Goal: Share content: Share content

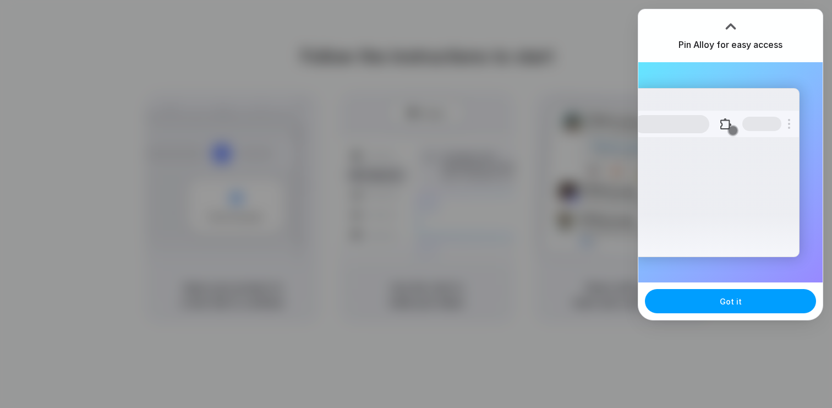
click at [693, 295] on button "Got it" at bounding box center [730, 301] width 171 height 24
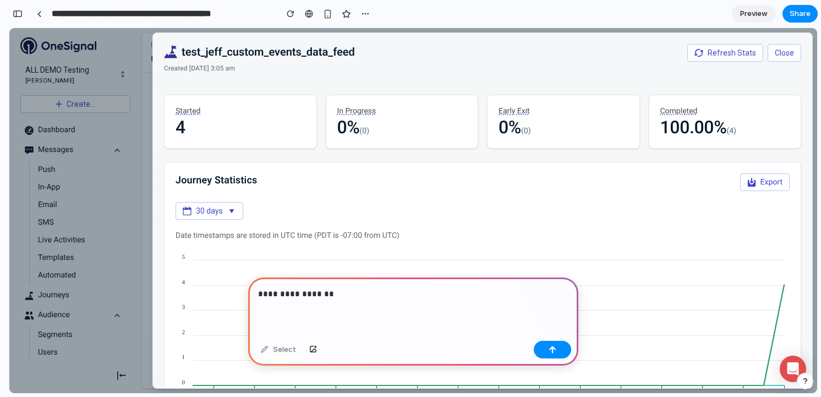
click at [378, 315] on div "**********" at bounding box center [413, 306] width 330 height 59
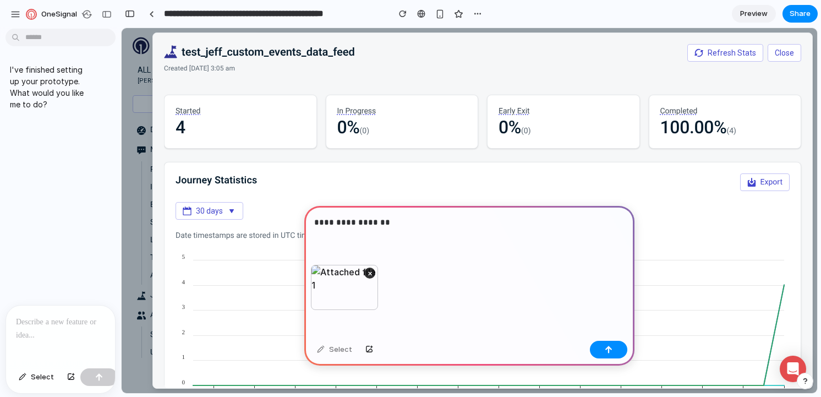
click at [406, 229] on div "**********" at bounding box center [469, 235] width 330 height 59
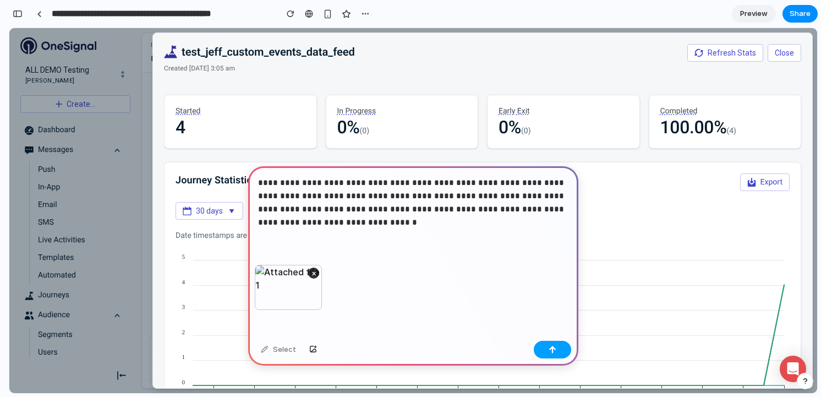
click at [558, 349] on button "button" at bounding box center [551, 349] width 37 height 18
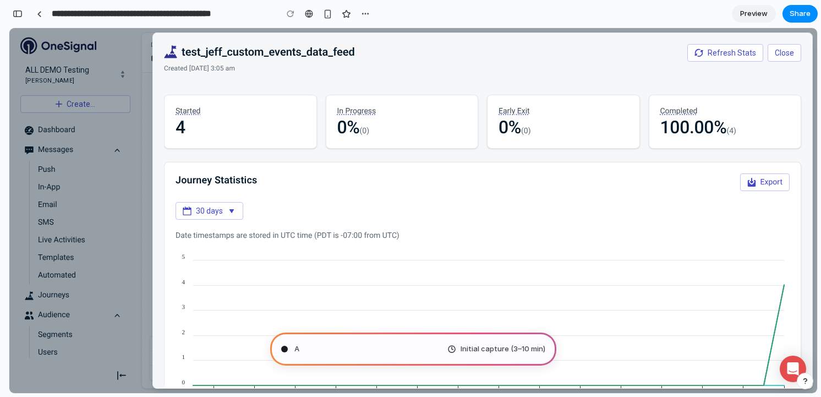
scroll to position [95, 0]
type input "**********"
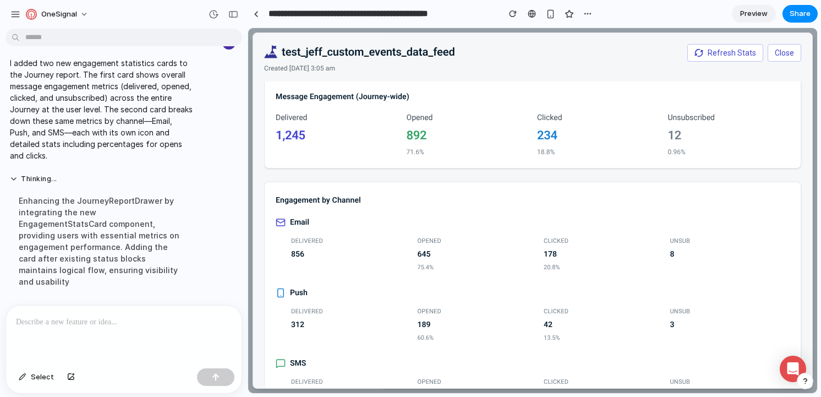
scroll to position [81, 0]
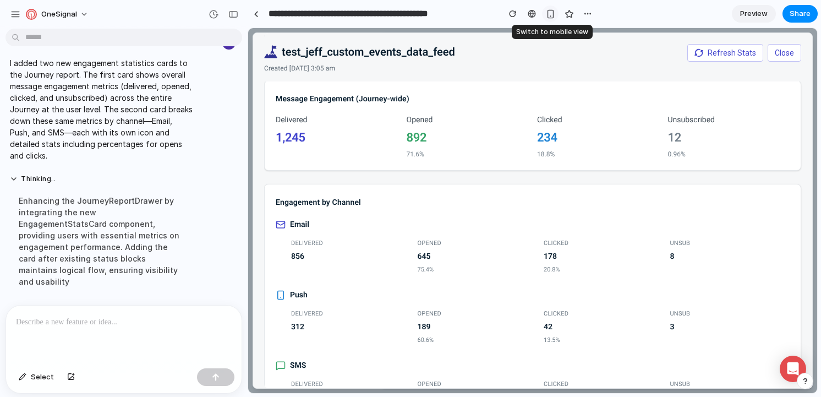
click at [550, 12] on div "button" at bounding box center [550, 13] width 9 height 9
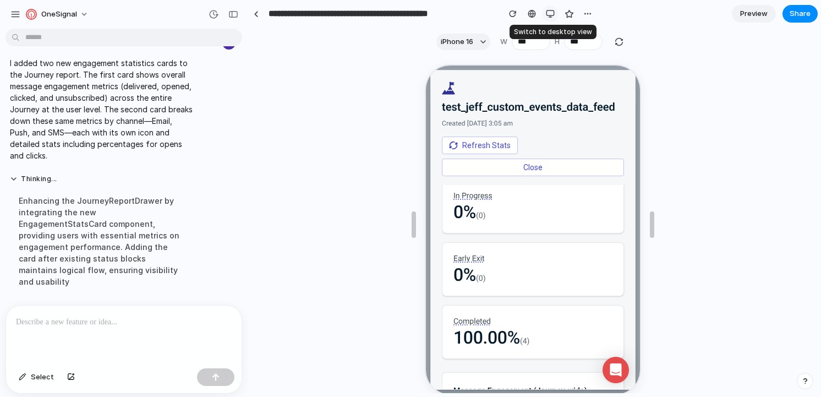
scroll to position [147, 0]
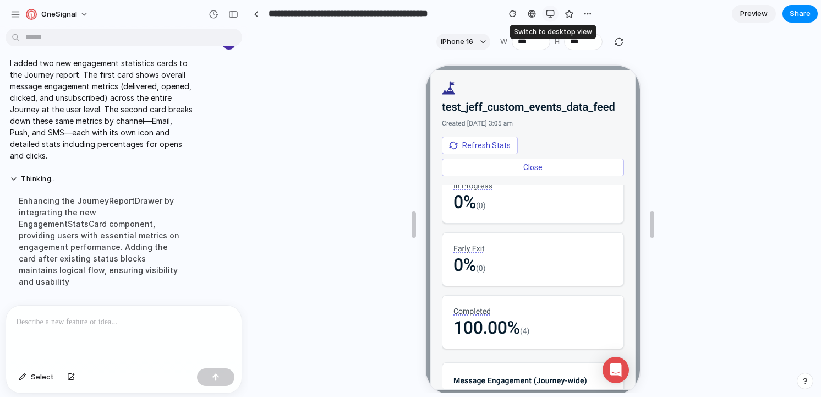
click at [551, 15] on div "button" at bounding box center [550, 13] width 9 height 9
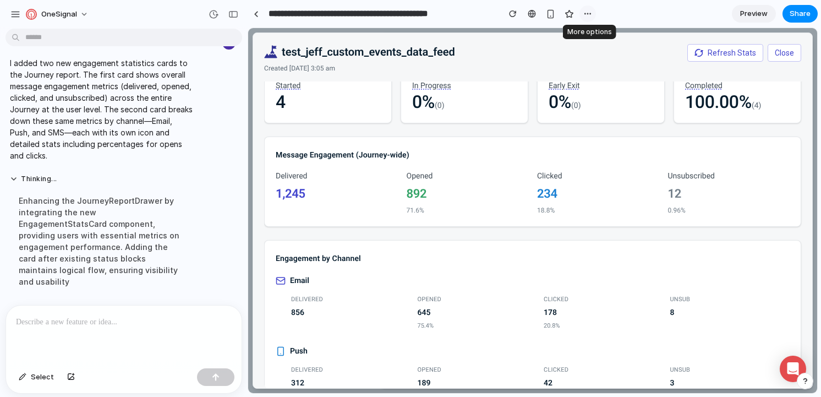
click at [586, 12] on div "button" at bounding box center [587, 13] width 9 height 9
click at [586, 12] on div "Duplicate Delete" at bounding box center [410, 198] width 821 height 397
click at [762, 17] on span "Preview" at bounding box center [753, 13] width 27 height 11
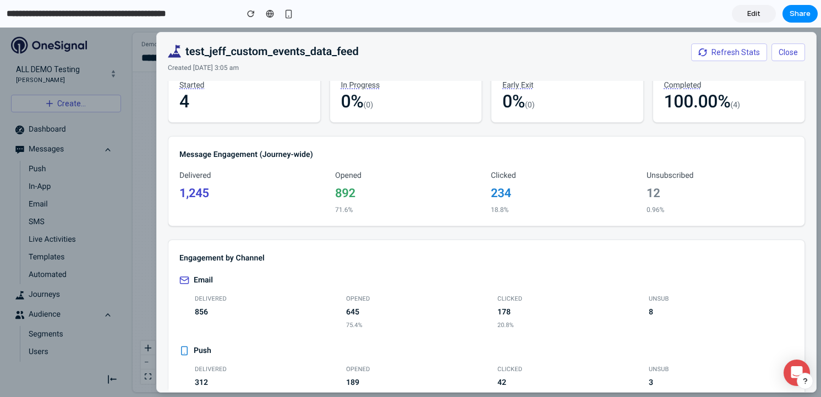
click at [762, 17] on link "Edit" at bounding box center [753, 14] width 44 height 18
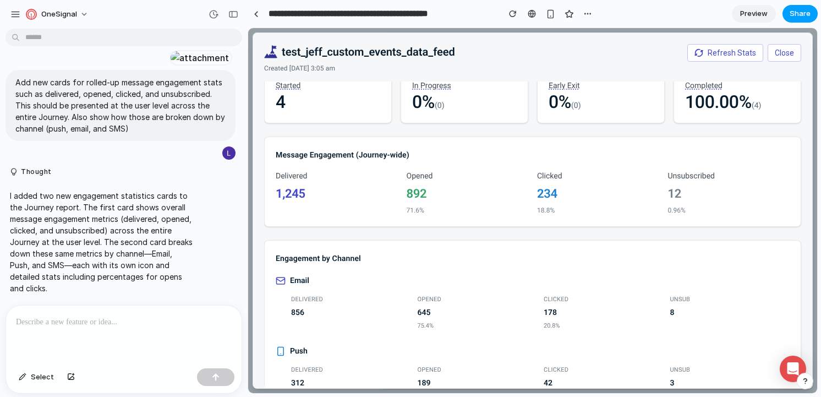
click at [805, 14] on span "Share" at bounding box center [799, 13] width 21 height 11
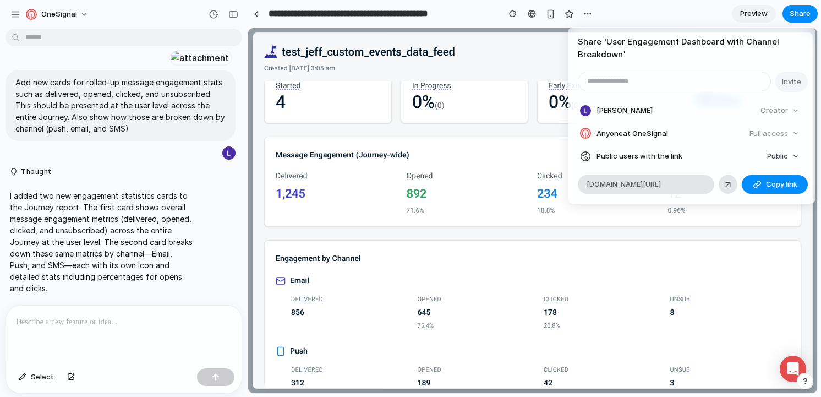
click at [656, 14] on div "Share ' User Engagement Dashboard with Channel Breakdown ' Invite Louis Hellman…" at bounding box center [410, 198] width 821 height 397
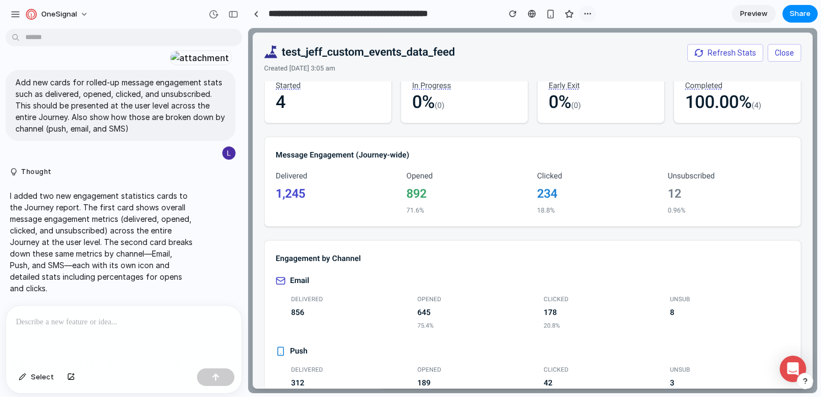
click at [591, 13] on div "button" at bounding box center [587, 13] width 9 height 9
click at [586, 12] on div "Duplicate Delete" at bounding box center [410, 198] width 821 height 397
click at [17, 15] on div "button" at bounding box center [15, 14] width 10 height 10
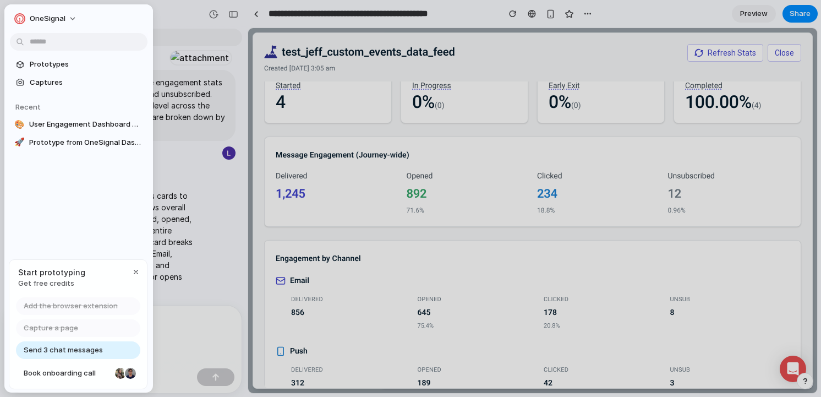
click at [175, 20] on div at bounding box center [410, 198] width 821 height 397
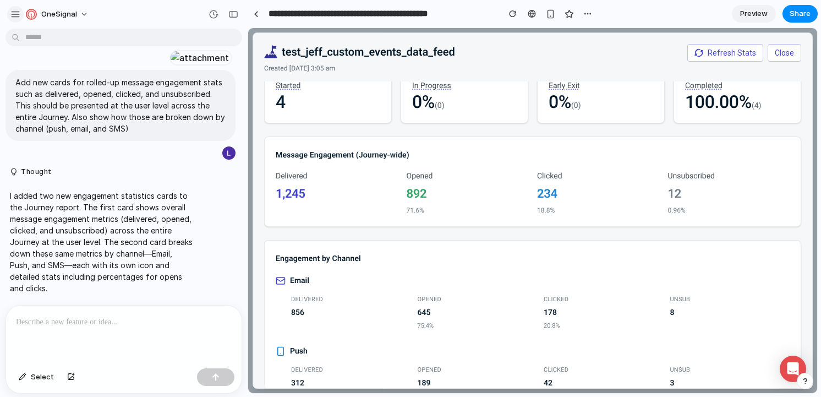
click at [19, 14] on div "button" at bounding box center [15, 14] width 10 height 10
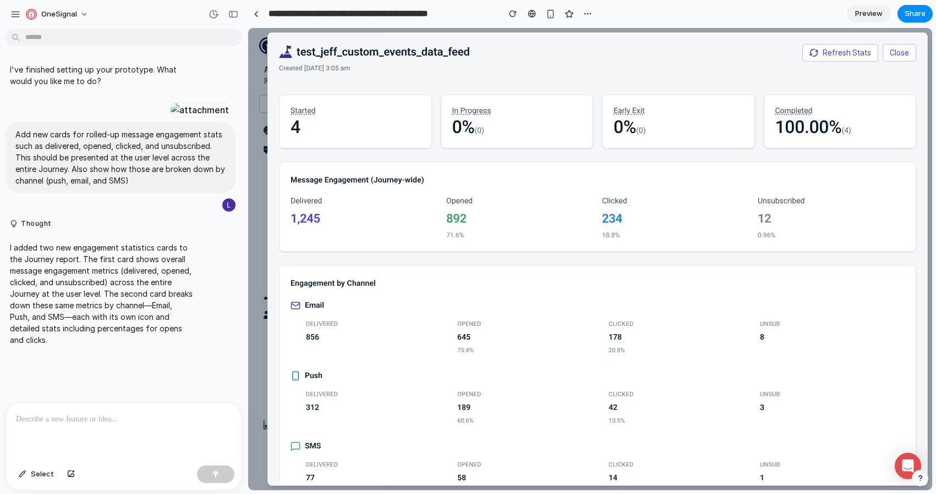
scroll to position [41, 0]
click at [820, 396] on div "button" at bounding box center [920, 479] width 8 height 8
click at [820, 396] on div "button" at bounding box center [919, 478] width 9 height 13
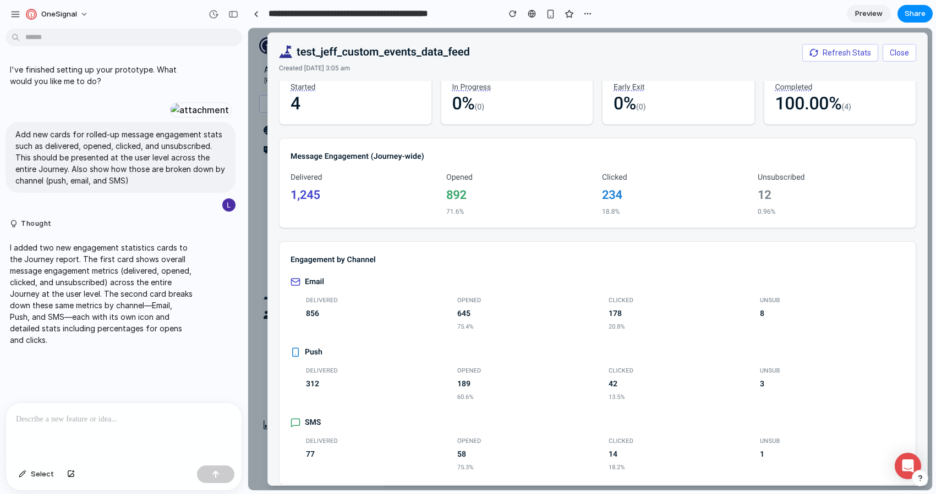
scroll to position [40, 0]
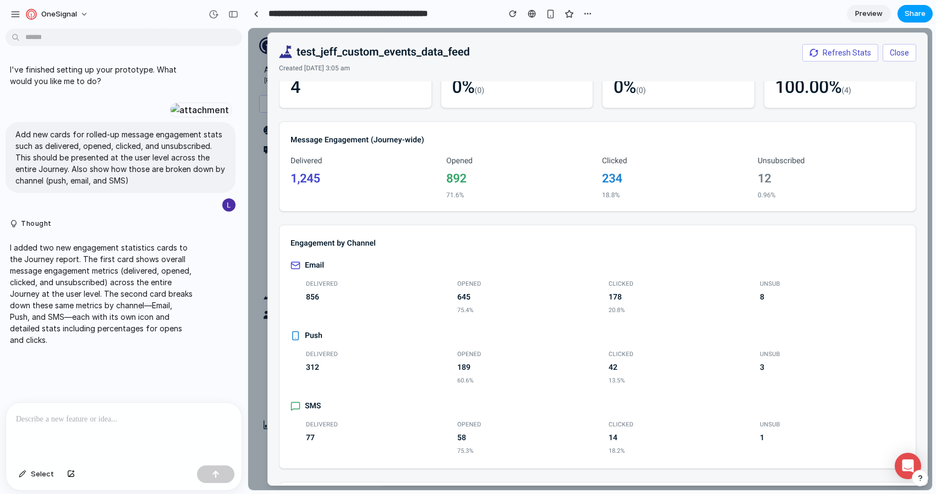
click at [820, 13] on span "Share" at bounding box center [914, 13] width 21 height 11
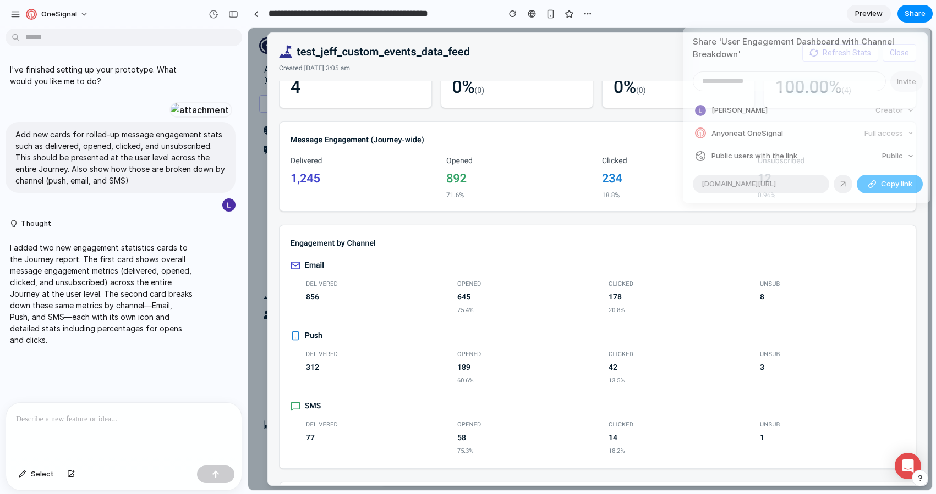
click at [820, 183] on span "Copy link" at bounding box center [896, 184] width 31 height 11
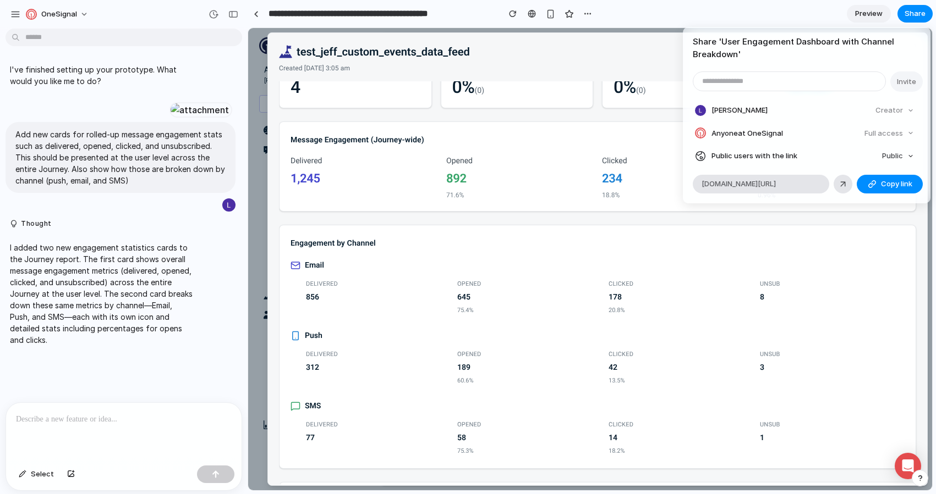
click at [531, 113] on div "Share ' User Engagement Dashboard with Channel Breakdown ' Invite Louis Hellman…" at bounding box center [468, 247] width 936 height 494
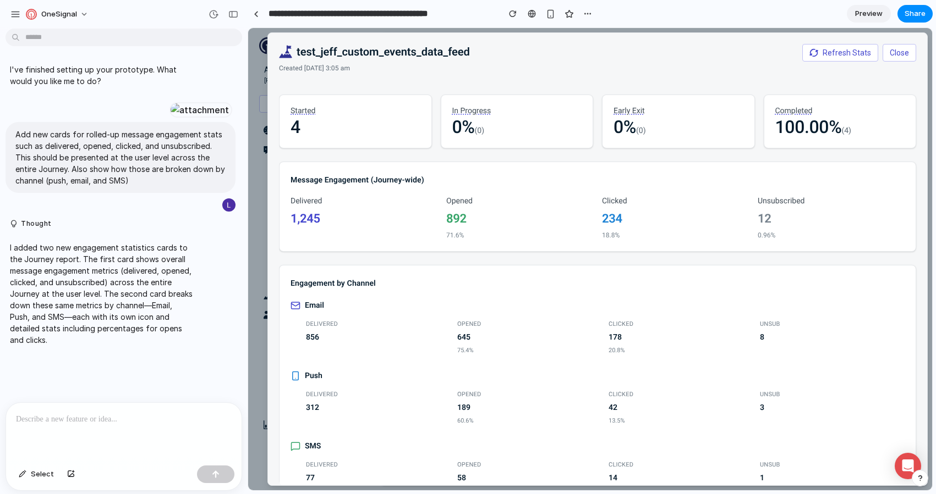
scroll to position [53, 0]
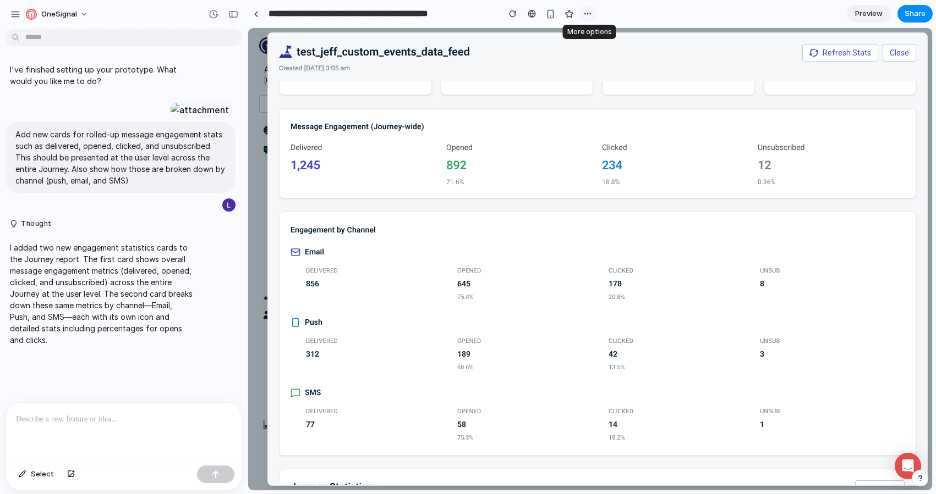
click at [584, 11] on div "button" at bounding box center [587, 13] width 9 height 9
click at [584, 11] on div "Duplicate Delete" at bounding box center [468, 247] width 936 height 494
click at [820, 12] on span "Share" at bounding box center [914, 13] width 21 height 11
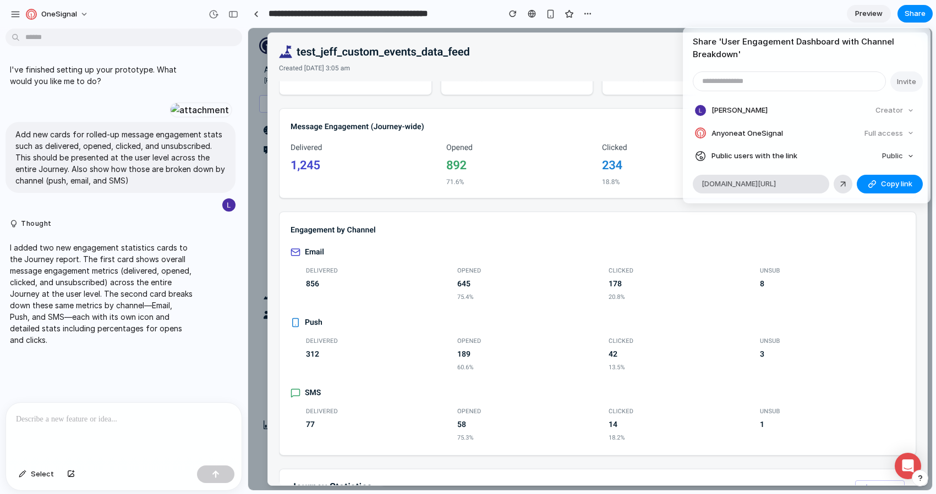
click at [522, 141] on div "Share ' User Engagement Dashboard with Channel Breakdown ' Invite Louis Hellman…" at bounding box center [468, 247] width 936 height 494
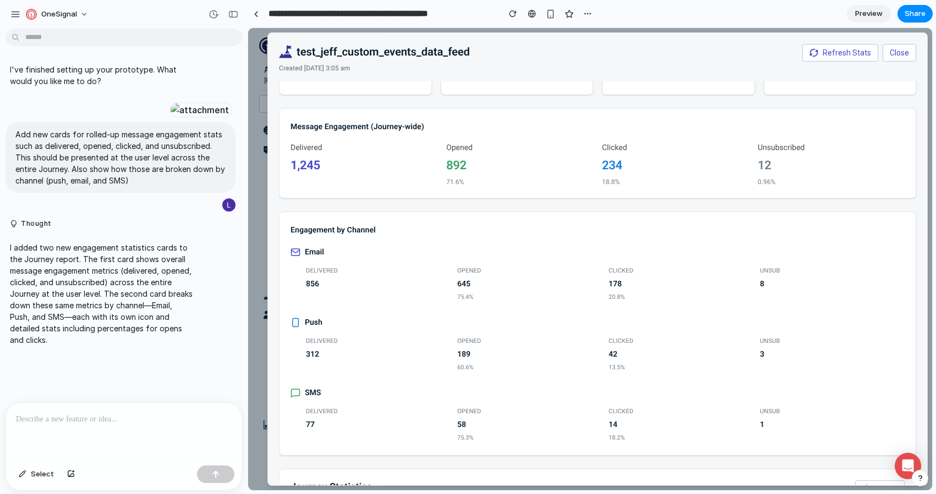
click at [553, 159] on span "892" at bounding box center [519, 166] width 147 height 18
click at [465, 178] on span "71.6%" at bounding box center [519, 182] width 147 height 10
click at [463, 162] on span "892" at bounding box center [519, 166] width 147 height 18
click at [463, 142] on div "Message Engagement (Journey-wide) Delivered 1,245 Opened 892 71.6% Clicked 234 …" at bounding box center [597, 153] width 637 height 90
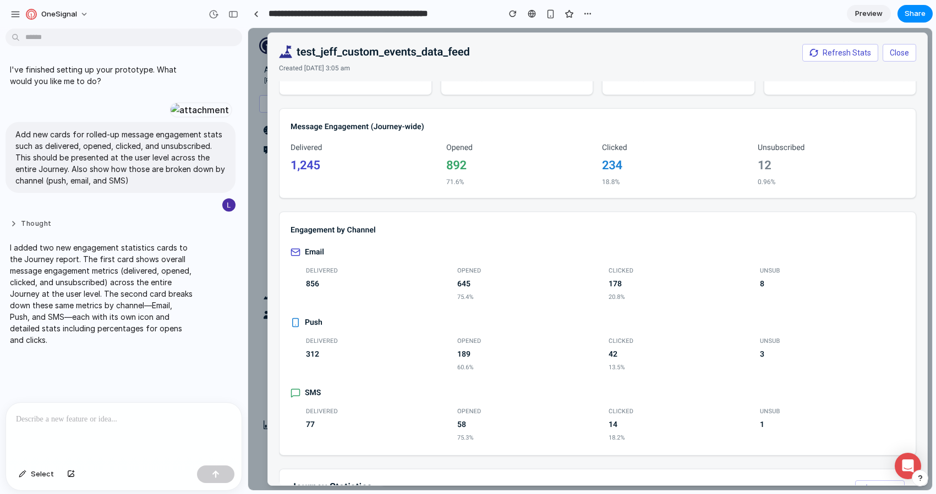
click at [16, 229] on button "Thought" at bounding box center [102, 223] width 184 height 9
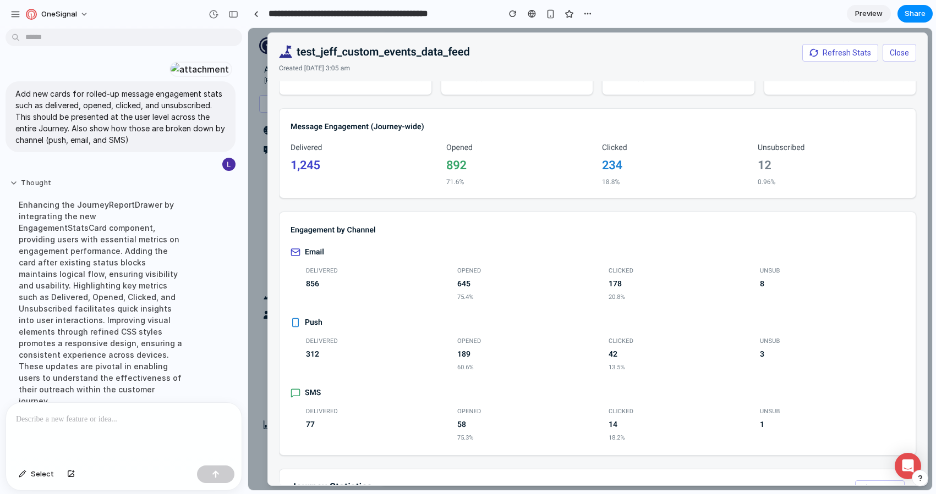
click at [16, 188] on button "Thought" at bounding box center [102, 183] width 184 height 9
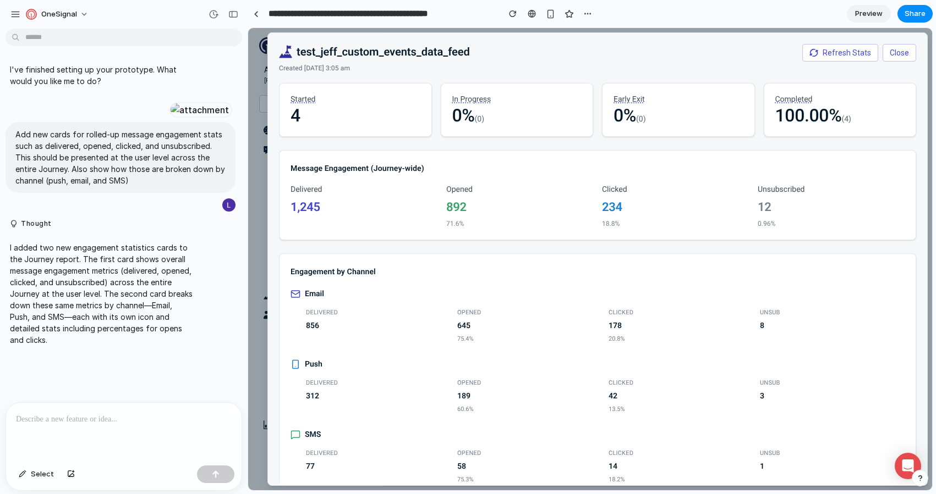
scroll to position [0, 0]
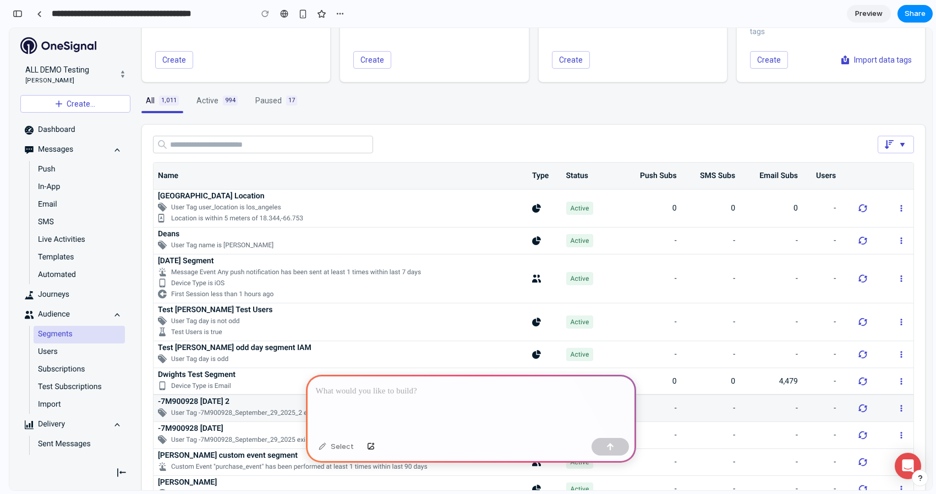
scroll to position [126, 0]
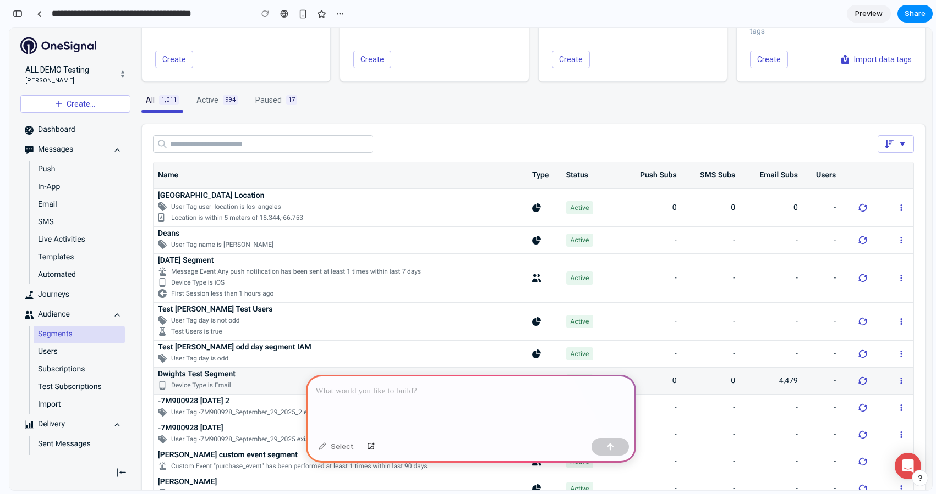
click at [208, 377] on span "Dwights Test Segment" at bounding box center [336, 374] width 356 height 9
